Goal: Task Accomplishment & Management: Use online tool/utility

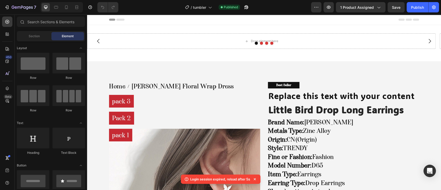
click at [428, 175] on div "Open Intercom Messenger" at bounding box center [429, 170] width 12 height 12
